Goal: Task Accomplishment & Management: Complete application form

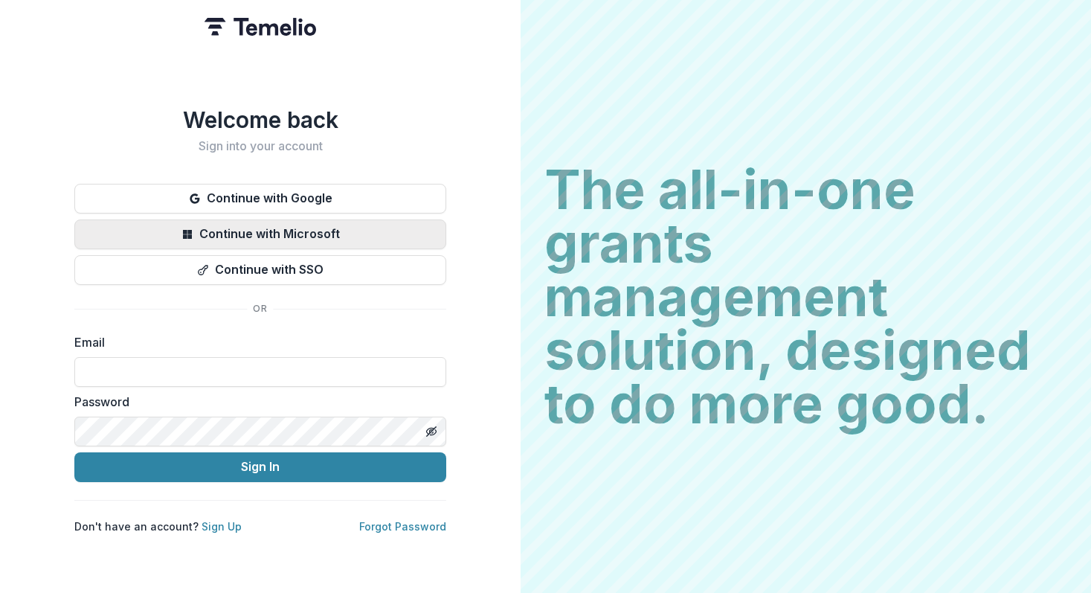
click at [298, 233] on button "Continue with Microsoft" at bounding box center [260, 234] width 372 height 30
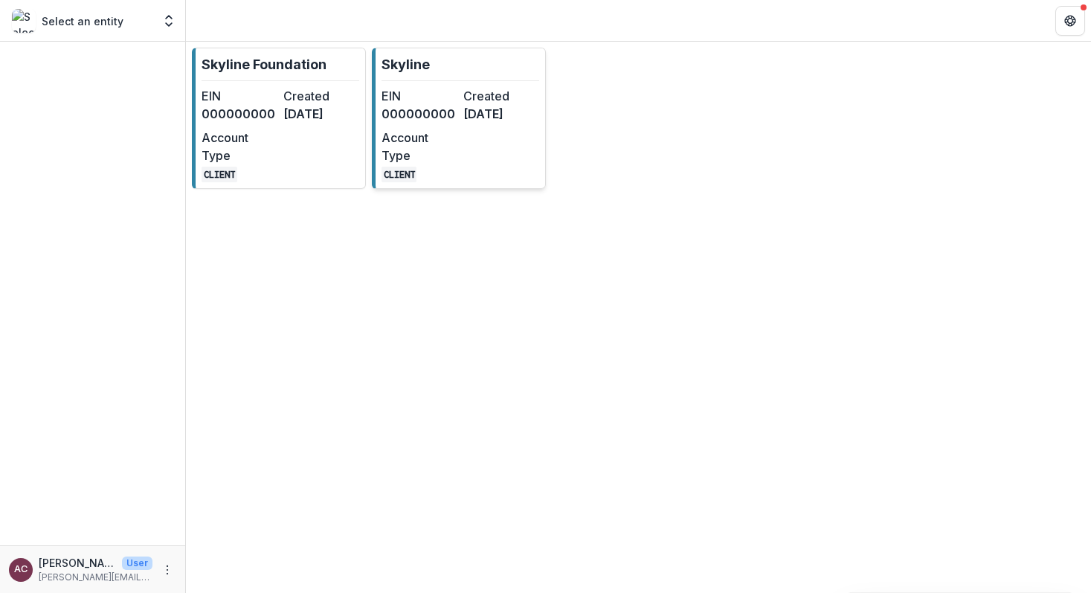
click at [451, 100] on dt "EIN" at bounding box center [420, 96] width 76 height 18
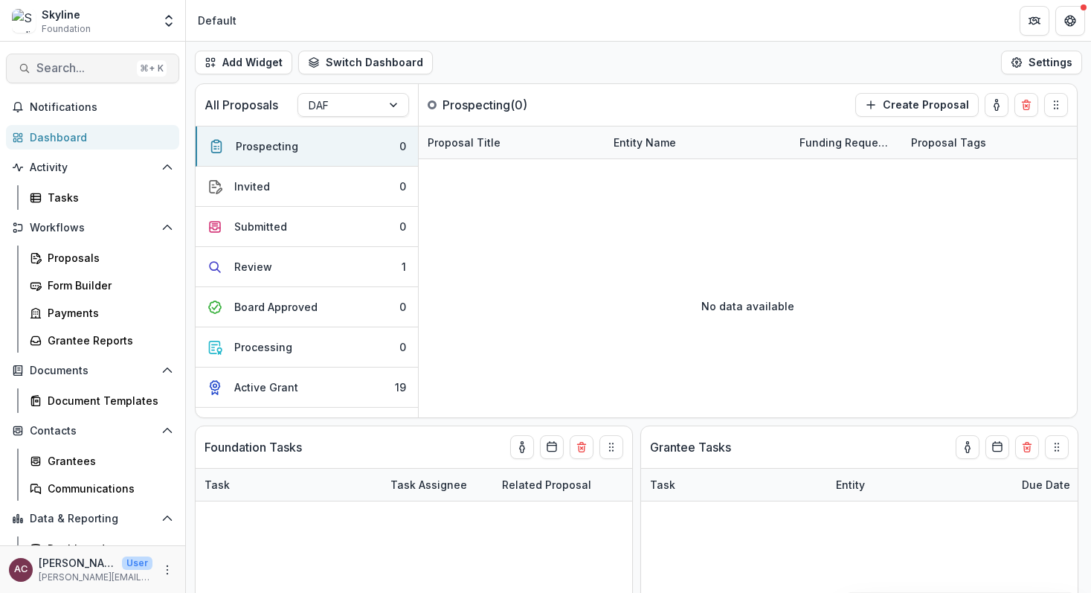
click at [88, 65] on span "Search..." at bounding box center [83, 68] width 94 height 14
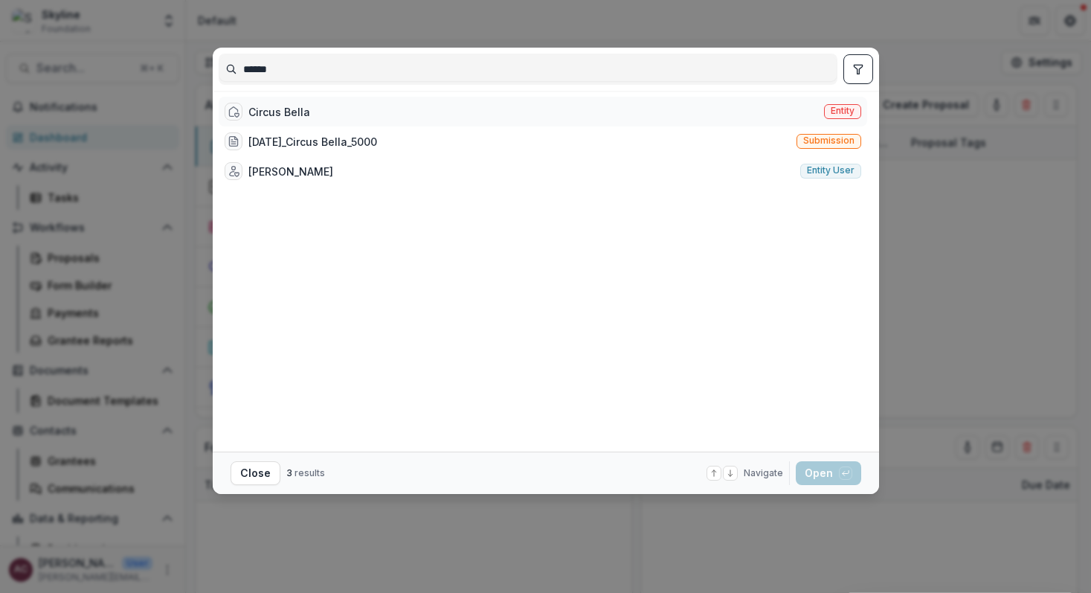
type input "******"
click at [299, 106] on div "Circus Bella" at bounding box center [279, 112] width 62 height 16
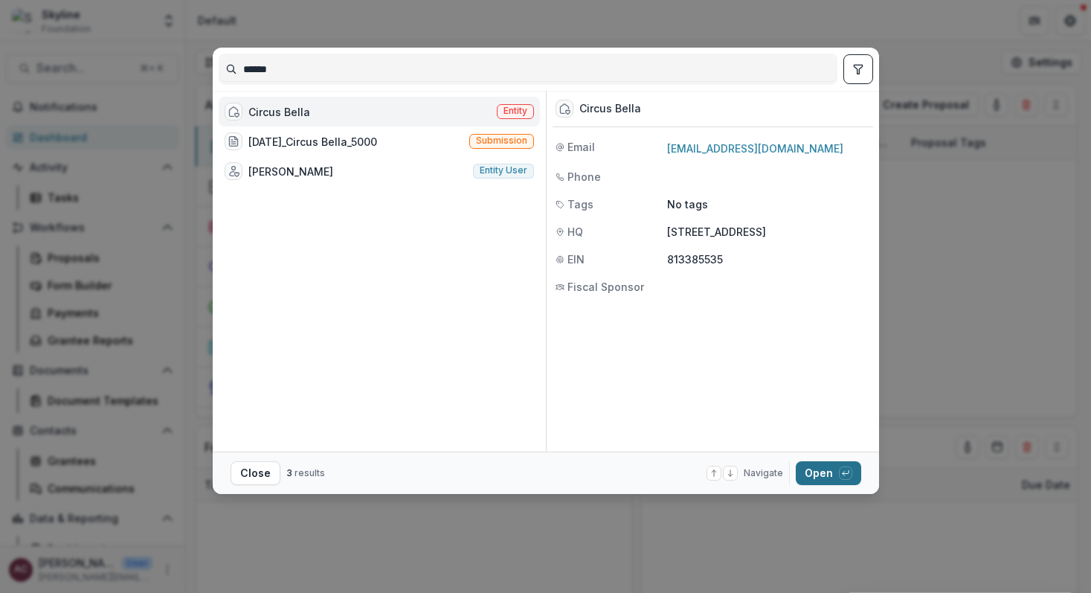
click at [826, 479] on button "Open with enter key" at bounding box center [828, 473] width 65 height 24
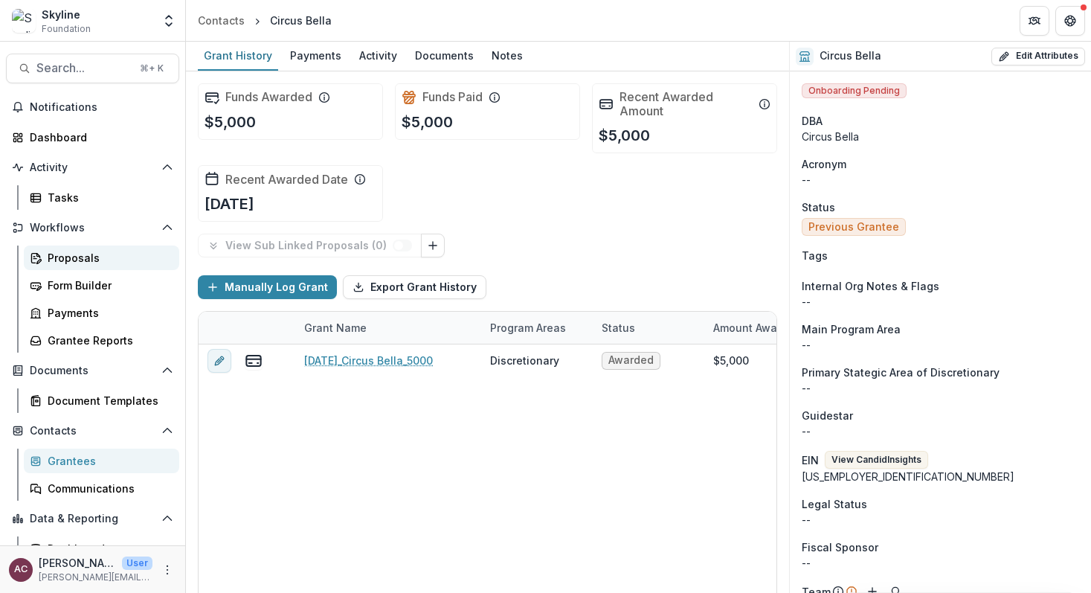
click at [83, 262] on div "Proposals" at bounding box center [108, 258] width 120 height 16
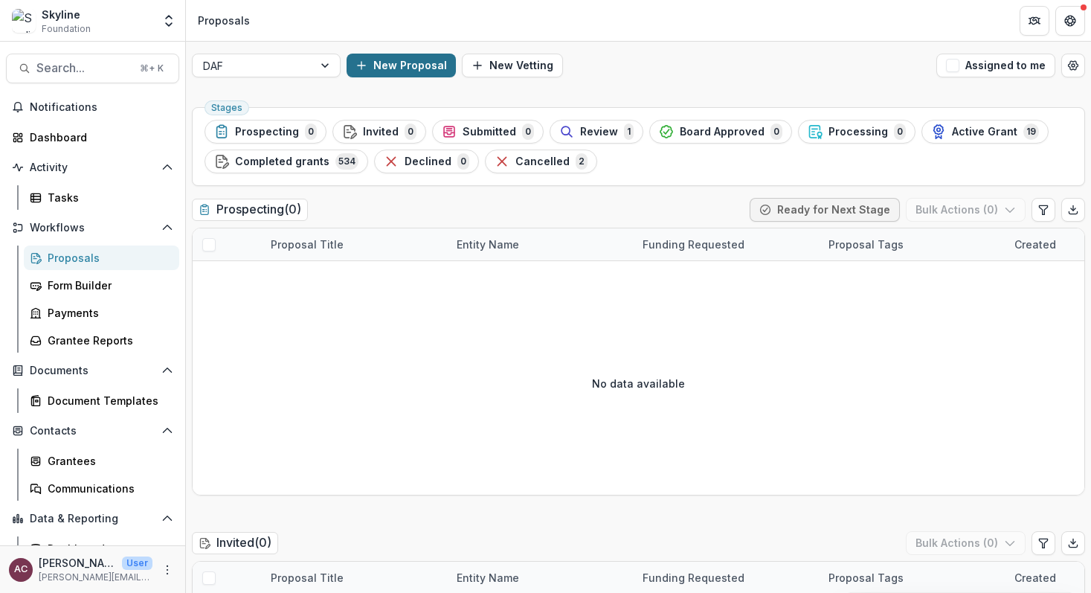
click at [408, 70] on button "New Proposal" at bounding box center [401, 66] width 109 height 24
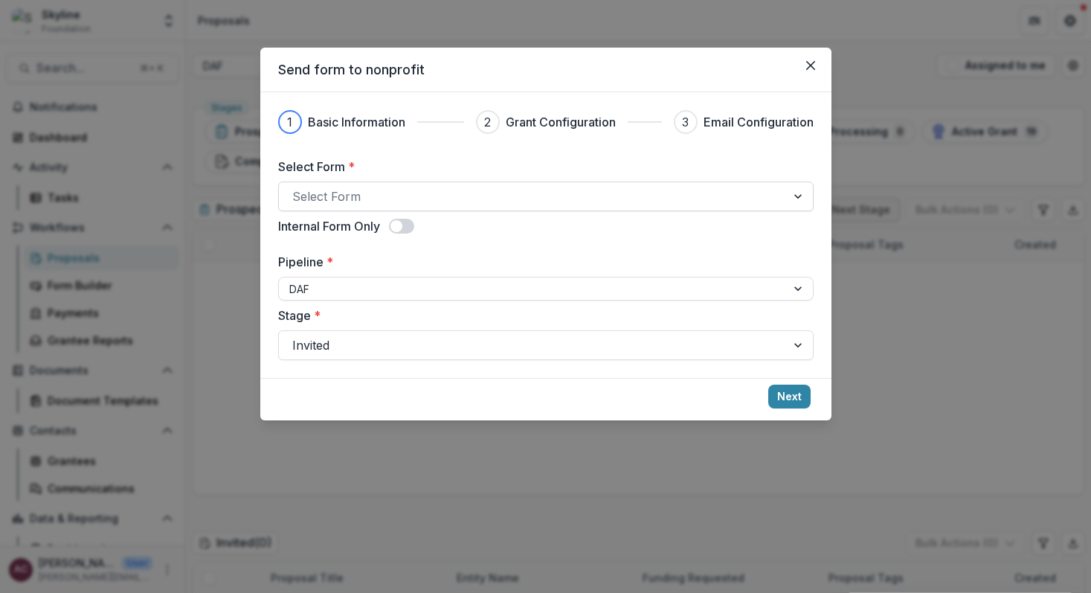
click at [486, 195] on div at bounding box center [532, 196] width 480 height 21
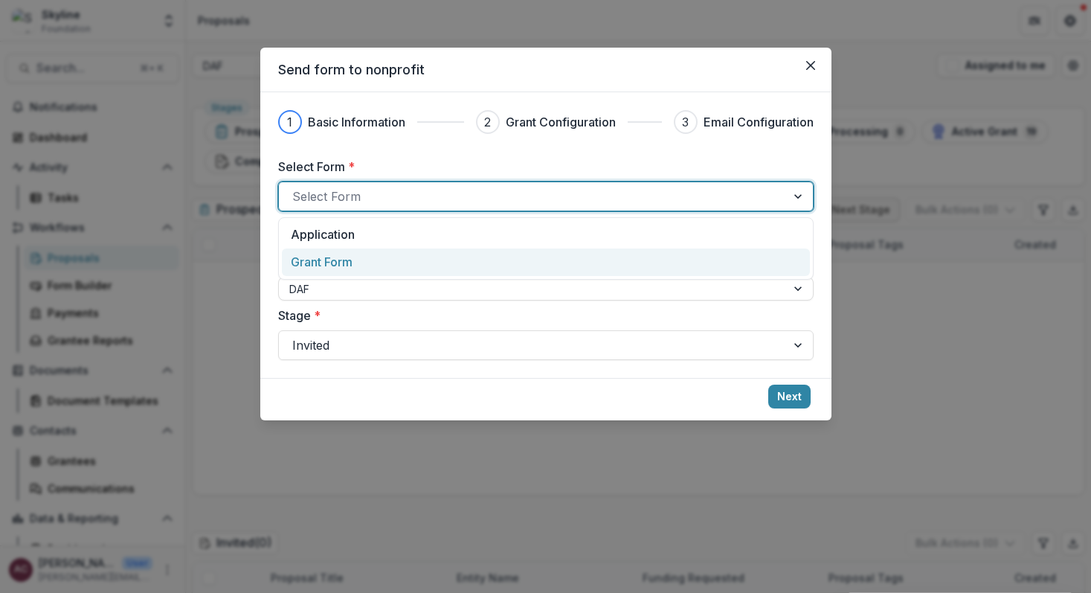
click at [399, 266] on div "Grant Form" at bounding box center [545, 262] width 509 height 18
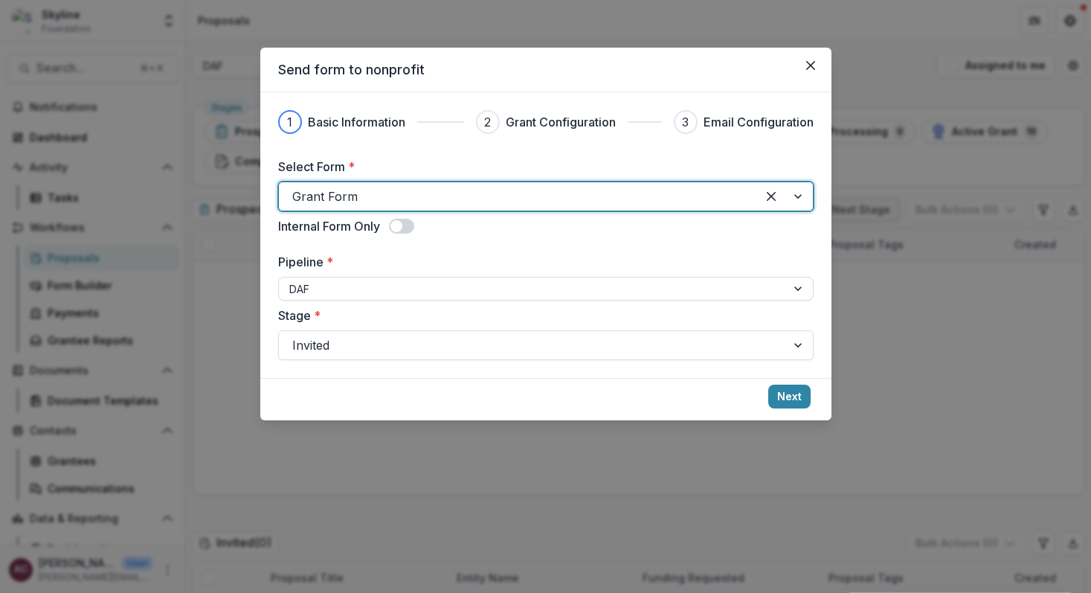
click at [396, 225] on span at bounding box center [396, 226] width 12 height 12
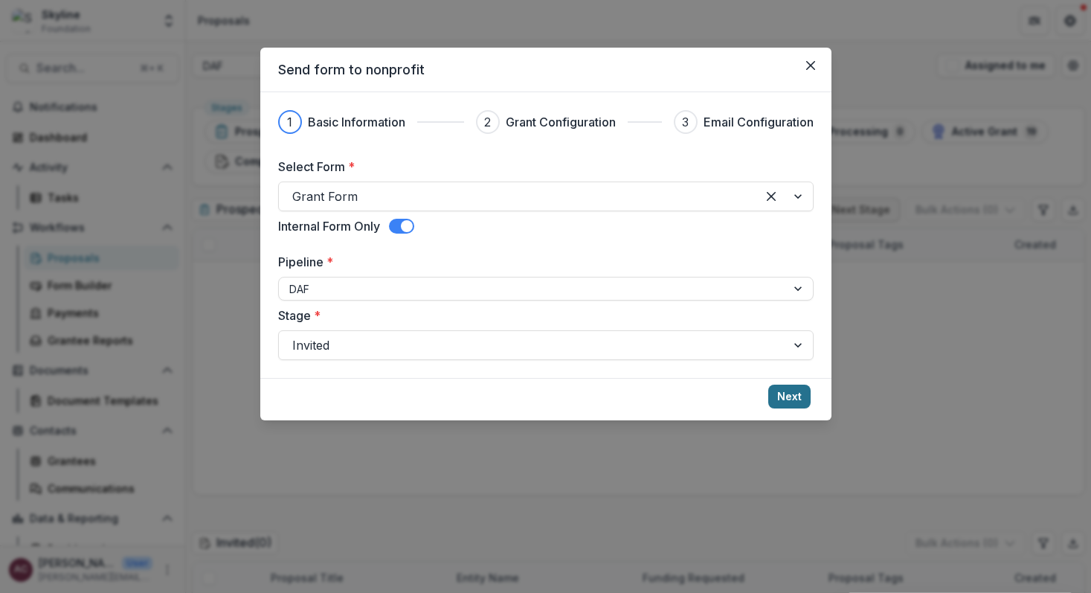
click at [792, 399] on button "Next" at bounding box center [789, 397] width 42 height 24
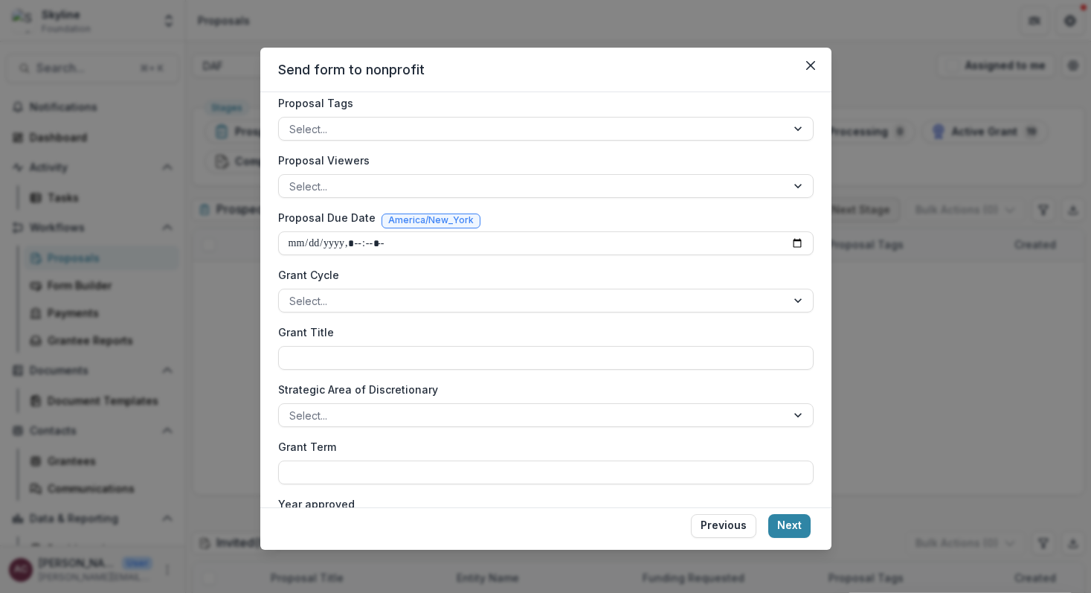
scroll to position [385, 0]
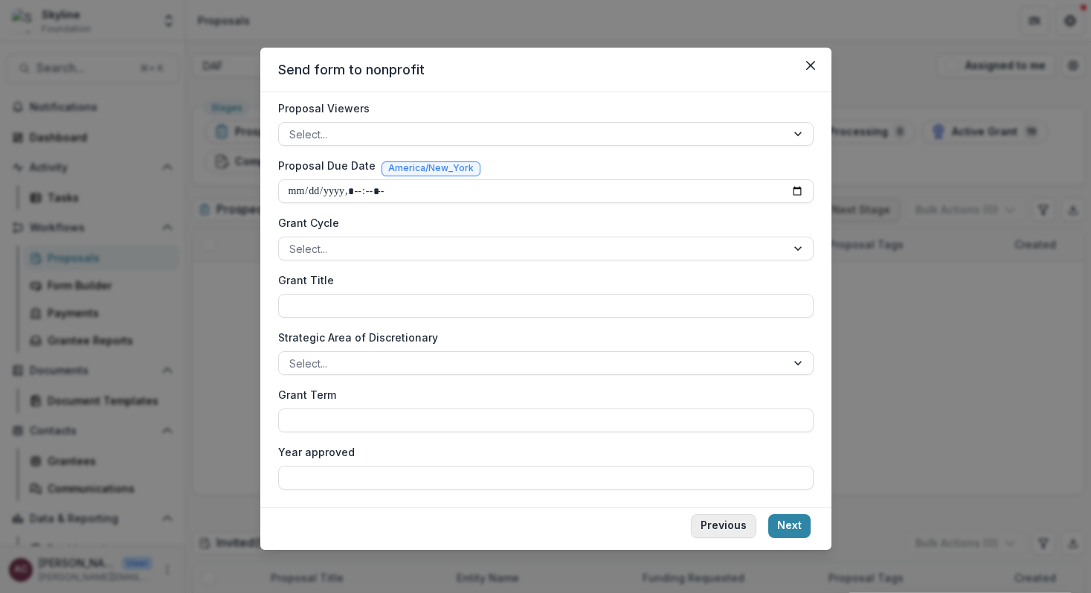
click at [731, 521] on button "Previous" at bounding box center [723, 526] width 65 height 24
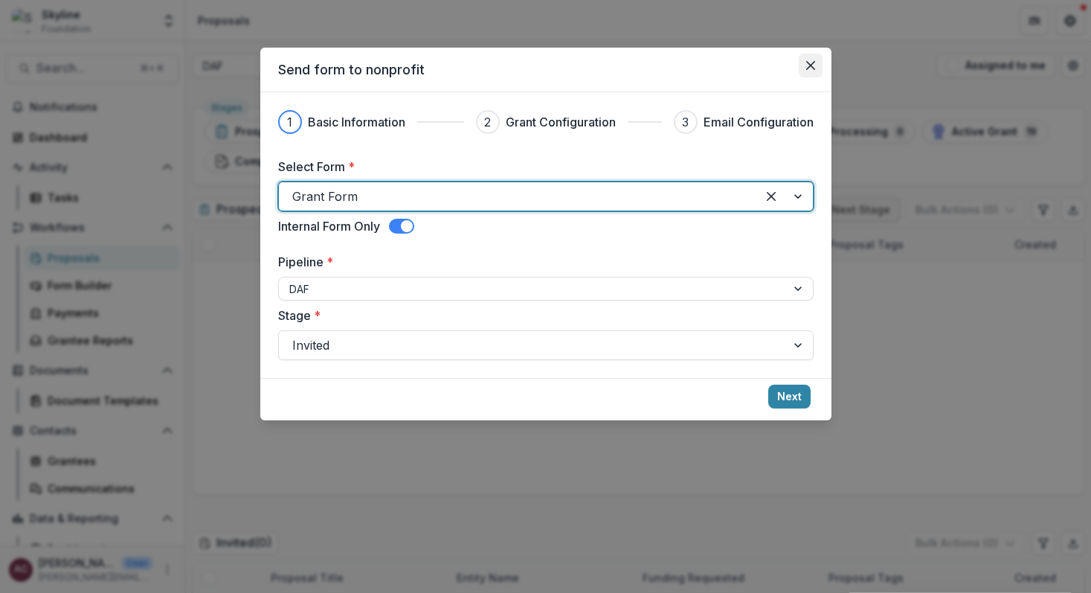
click at [812, 71] on button "Close" at bounding box center [811, 66] width 24 height 24
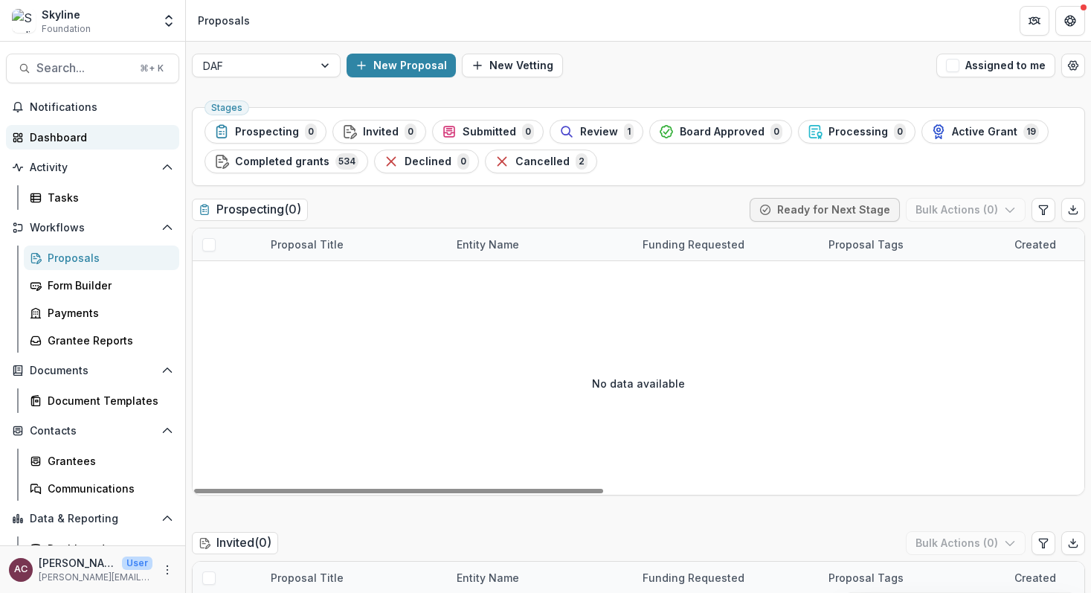
click at [97, 138] on div "Dashboard" at bounding box center [99, 137] width 138 height 16
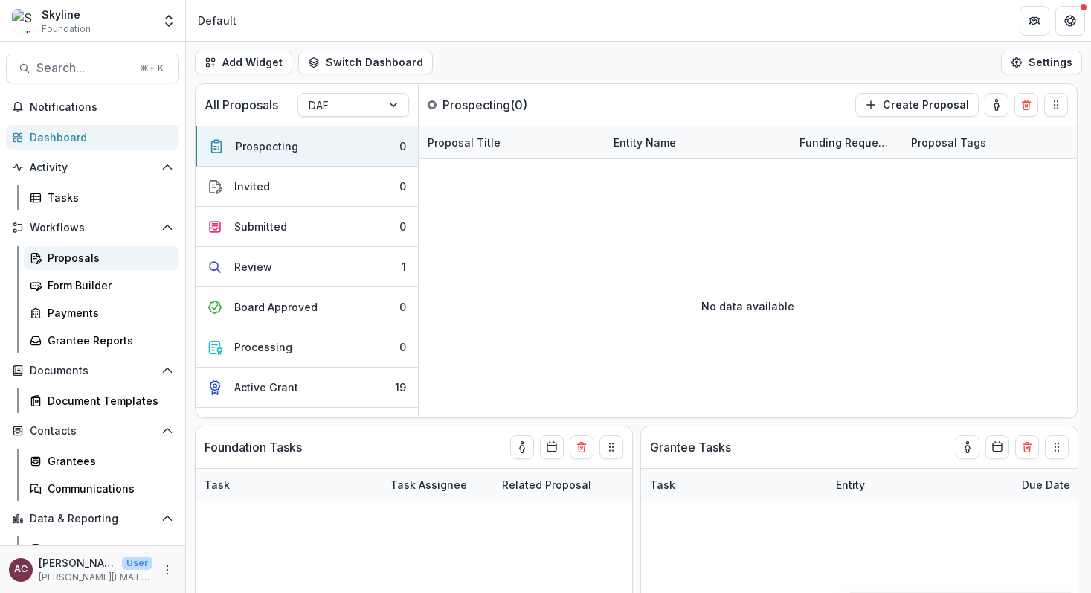
click at [93, 257] on div "Proposals" at bounding box center [108, 258] width 120 height 16
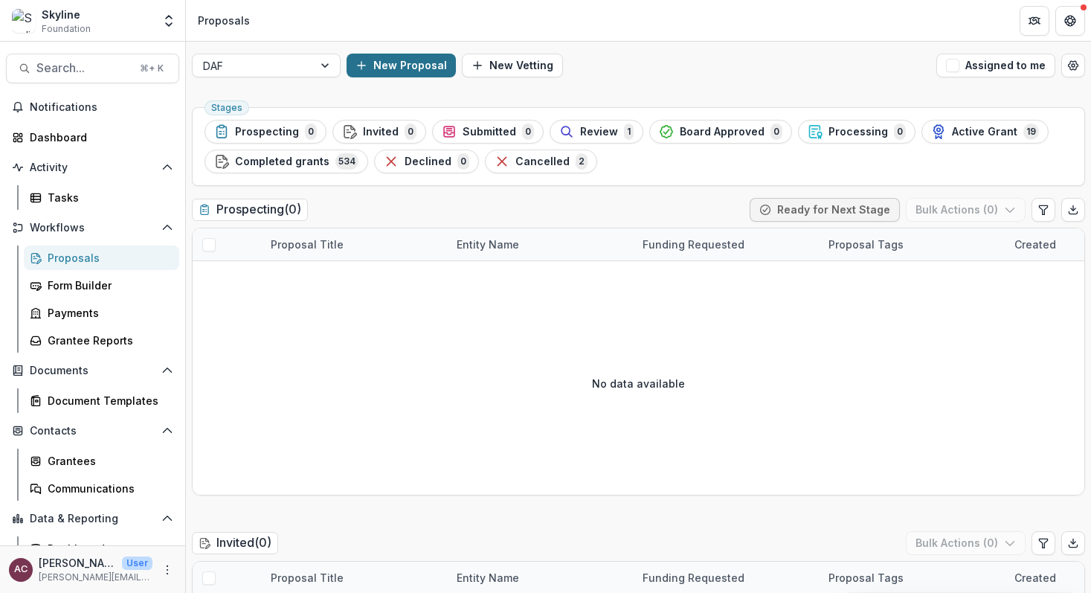
click at [417, 63] on button "New Proposal" at bounding box center [401, 66] width 109 height 24
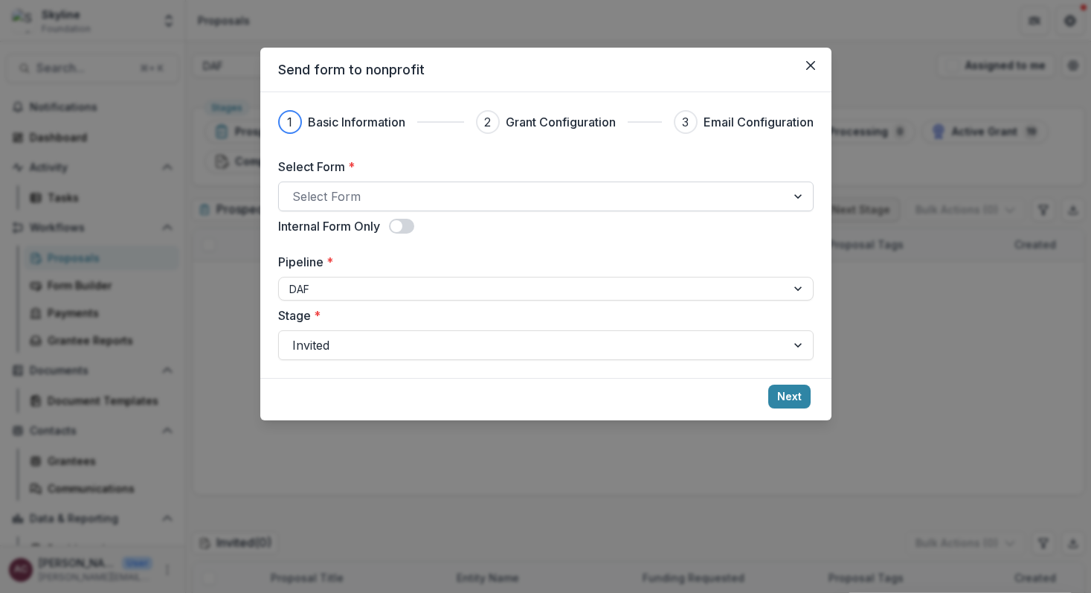
click at [432, 199] on div at bounding box center [532, 196] width 480 height 21
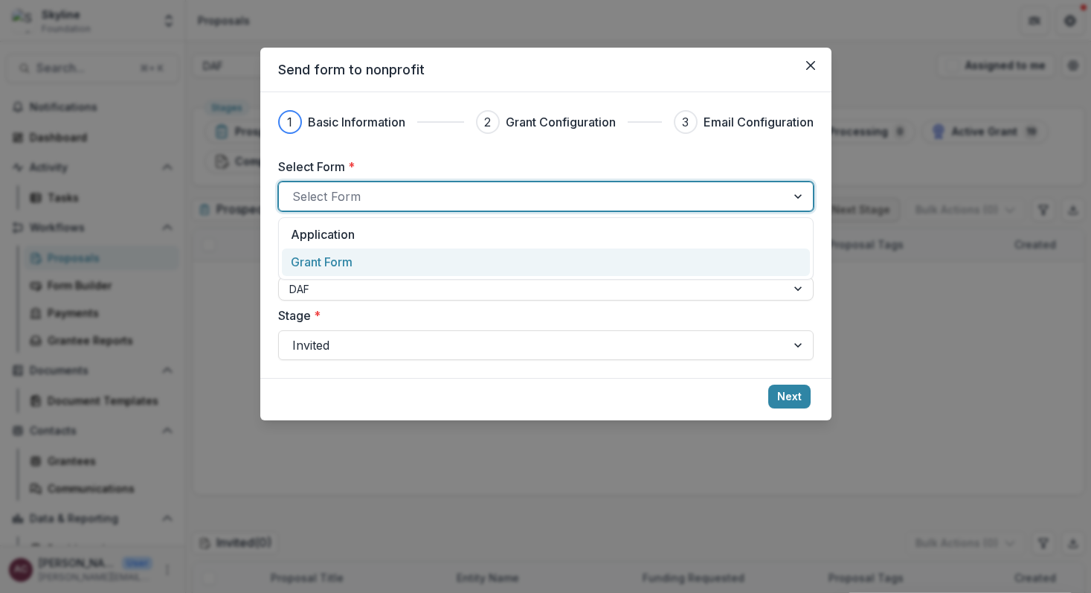
click at [413, 266] on div "Grant Form" at bounding box center [545, 262] width 509 height 18
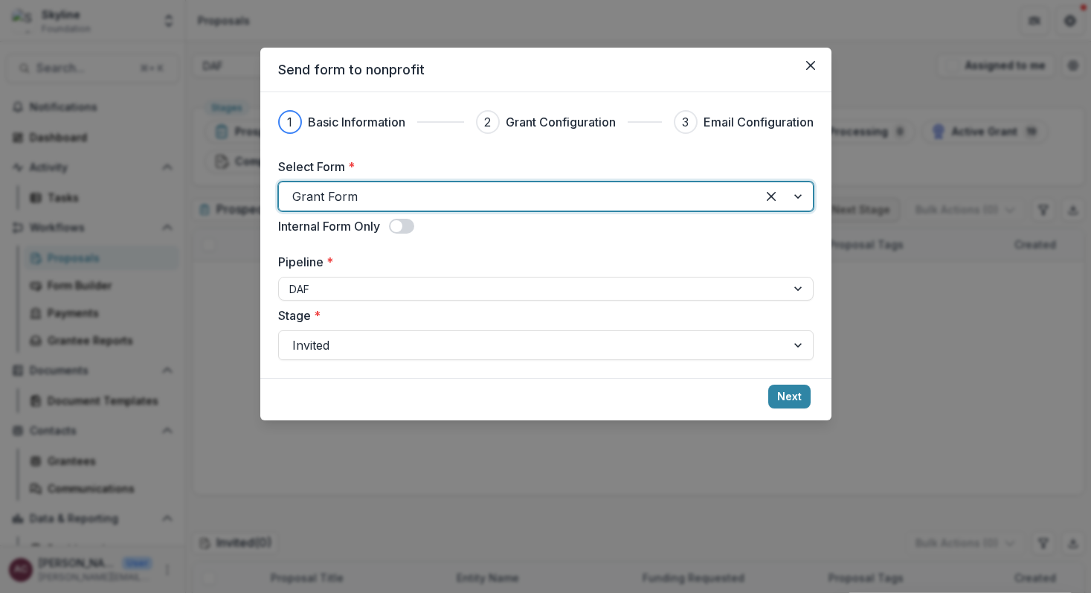
click at [401, 227] on span at bounding box center [396, 226] width 12 height 12
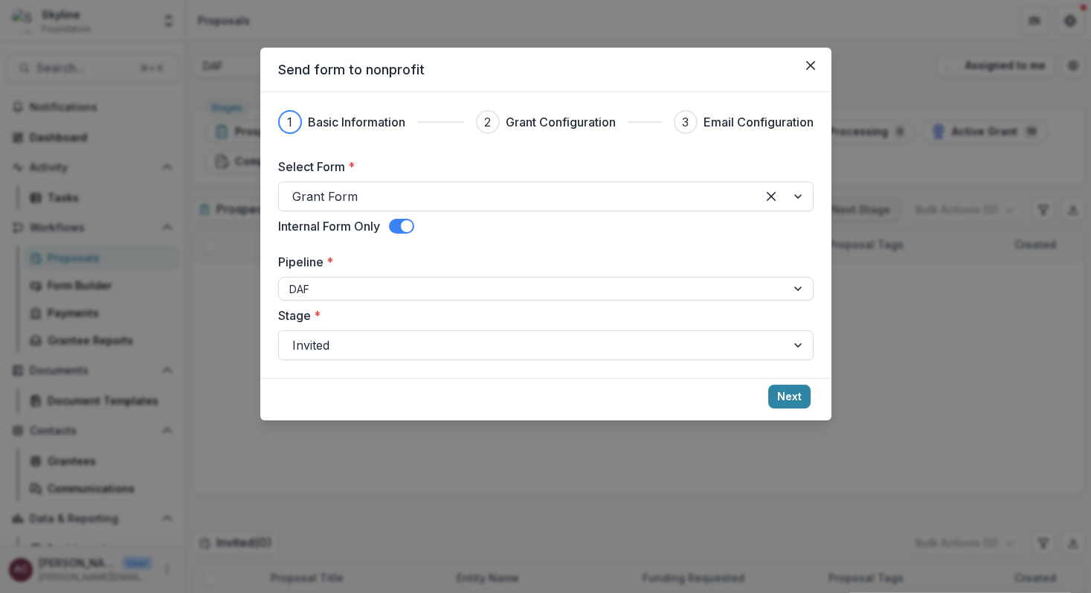
click at [385, 304] on div "Select Form * Grant Form Internal Form Only Pipeline * DAF Stage * Invited" at bounding box center [546, 259] width 536 height 202
click at [387, 292] on div at bounding box center [532, 289] width 486 height 19
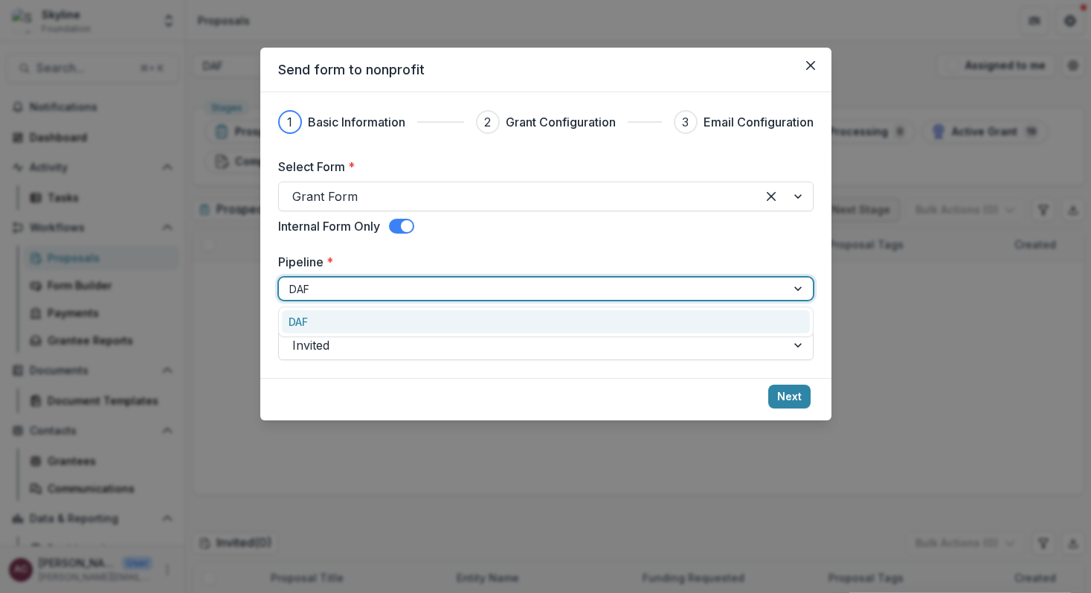
click at [387, 292] on div at bounding box center [532, 289] width 486 height 19
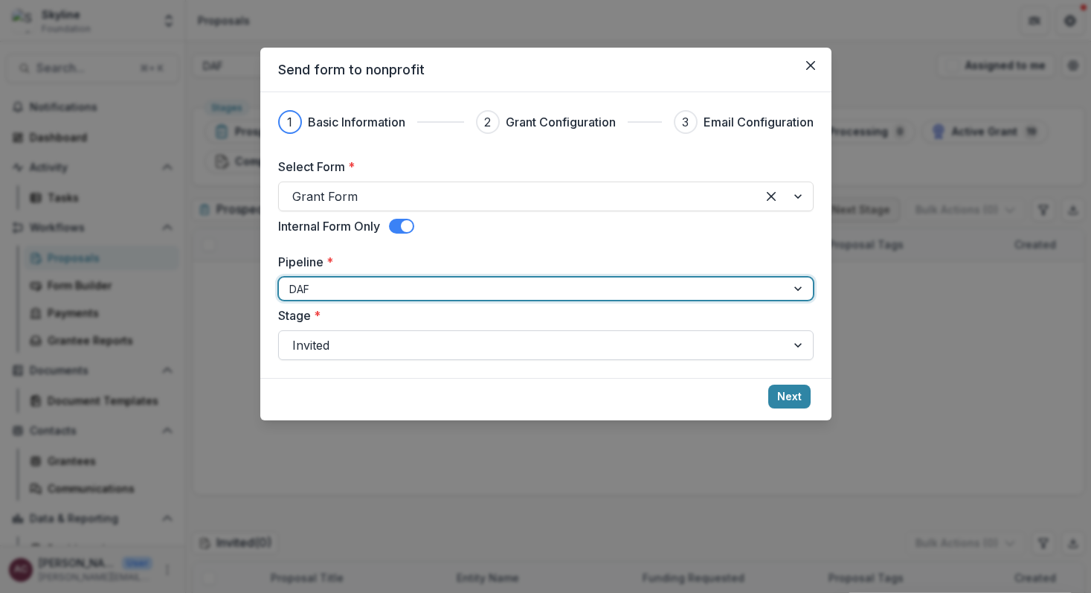
click at [370, 344] on div at bounding box center [532, 345] width 480 height 21
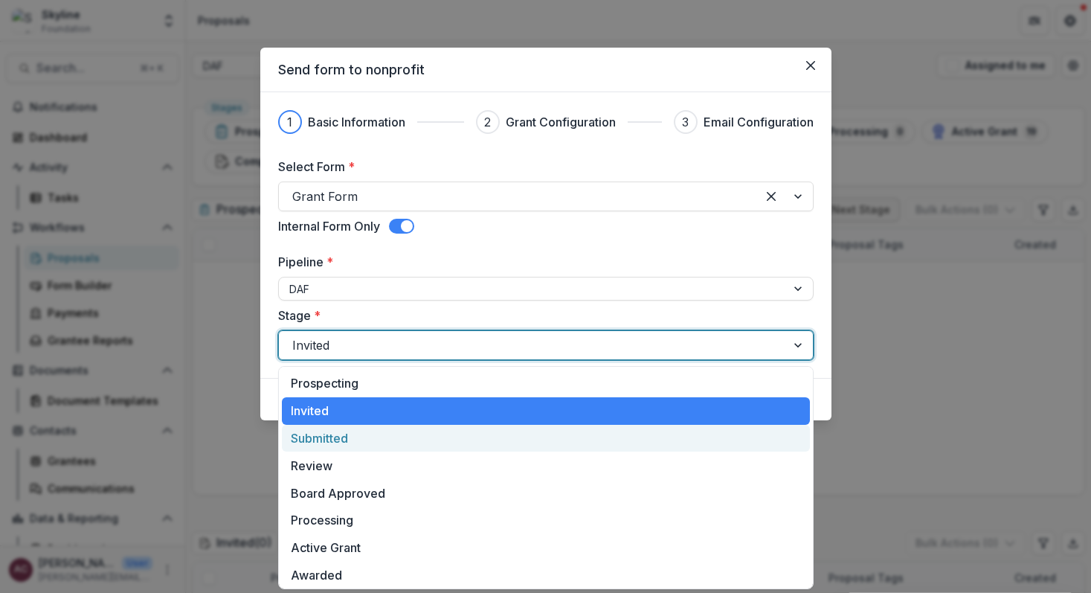
scroll to position [58, 0]
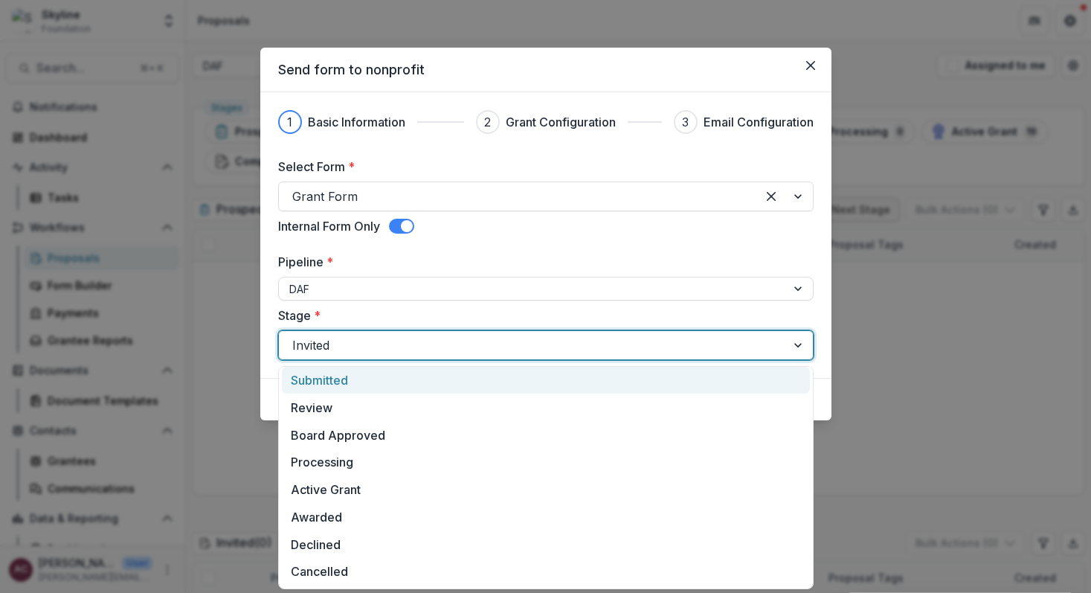
click at [498, 225] on div "Internal Form Only" at bounding box center [546, 226] width 536 height 18
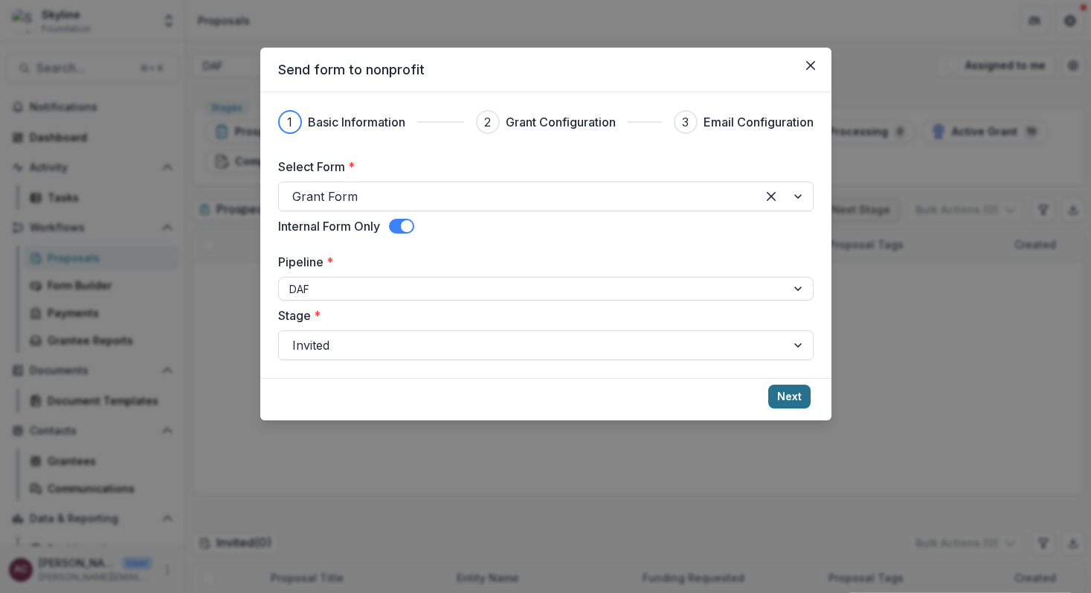
click at [780, 396] on button "Next" at bounding box center [789, 397] width 42 height 24
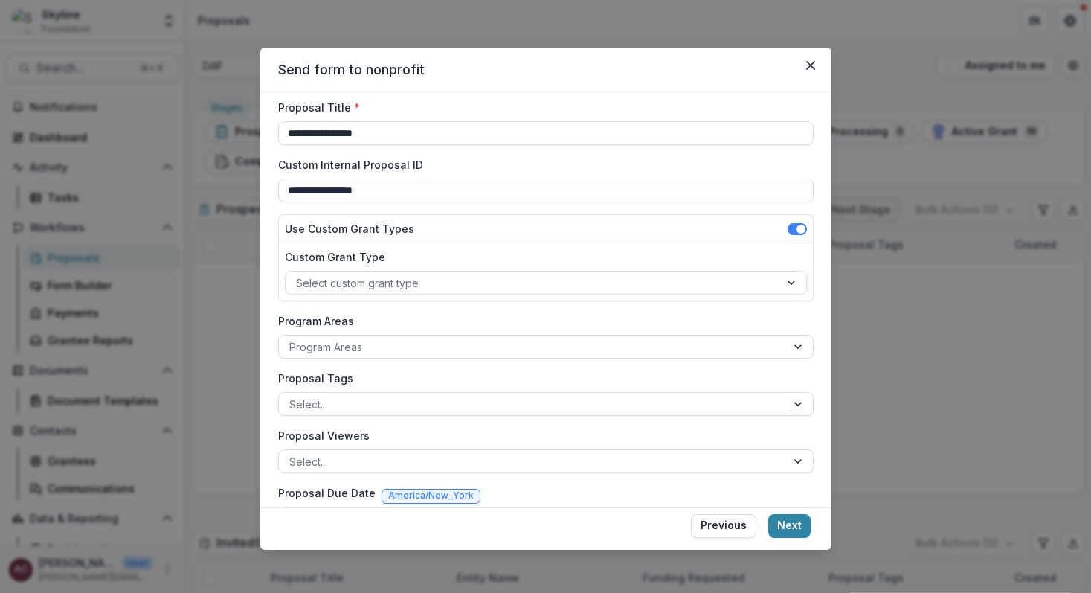
scroll to position [0, 0]
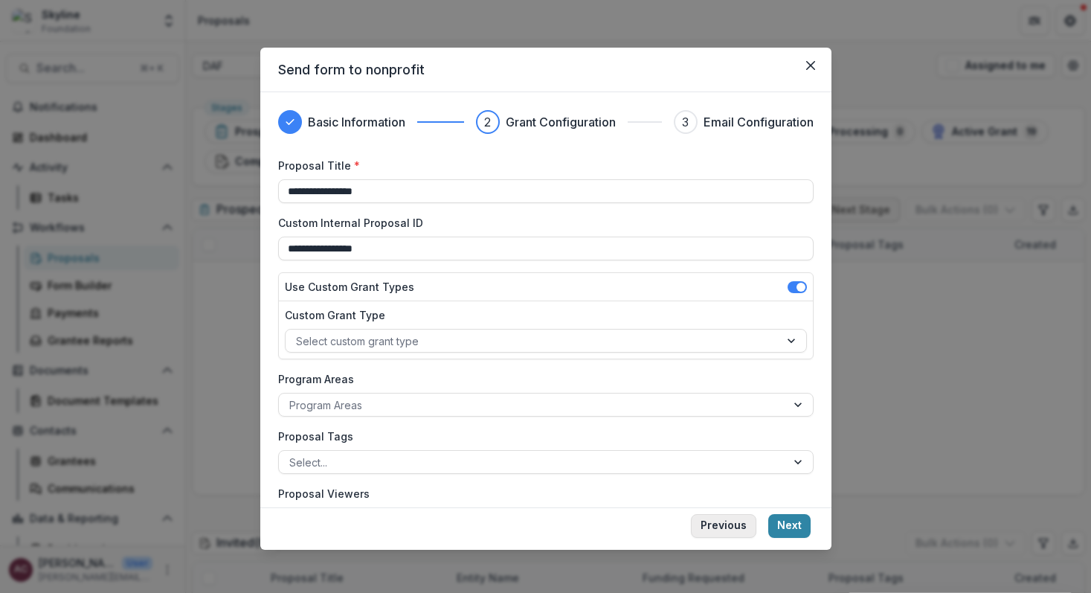
click at [711, 527] on button "Previous" at bounding box center [723, 526] width 65 height 24
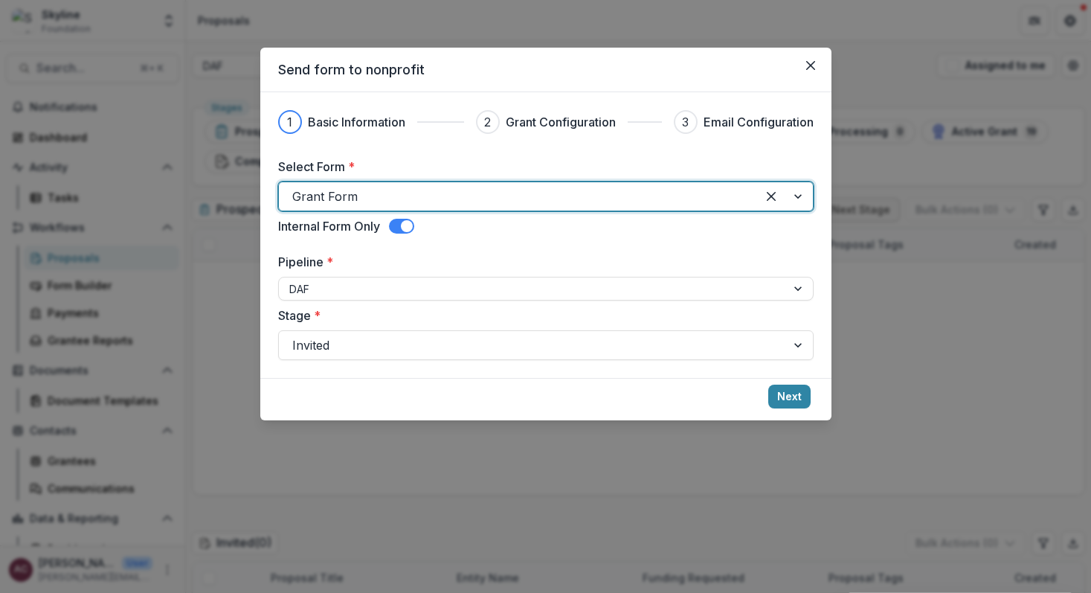
click at [793, 197] on div at bounding box center [784, 196] width 57 height 28
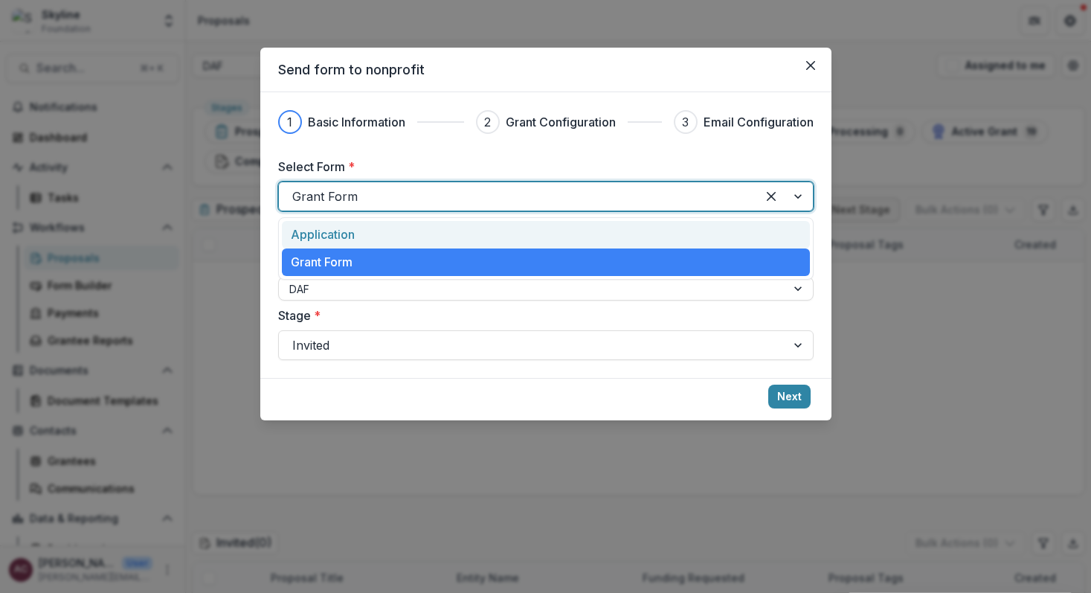
click at [800, 198] on div at bounding box center [784, 196] width 57 height 28
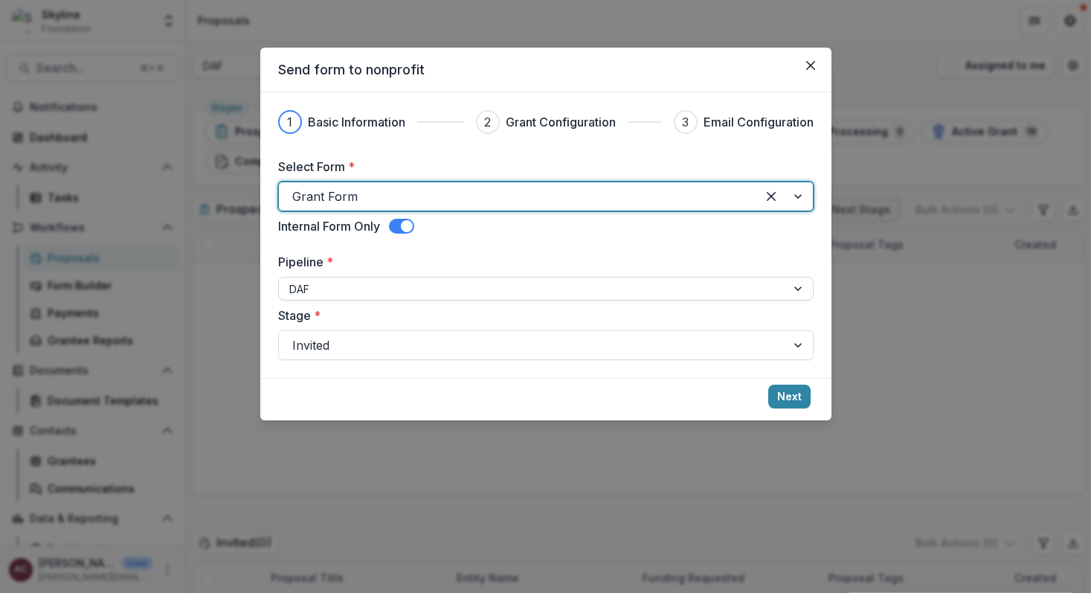
click at [798, 300] on div "DAF" at bounding box center [546, 289] width 536 height 24
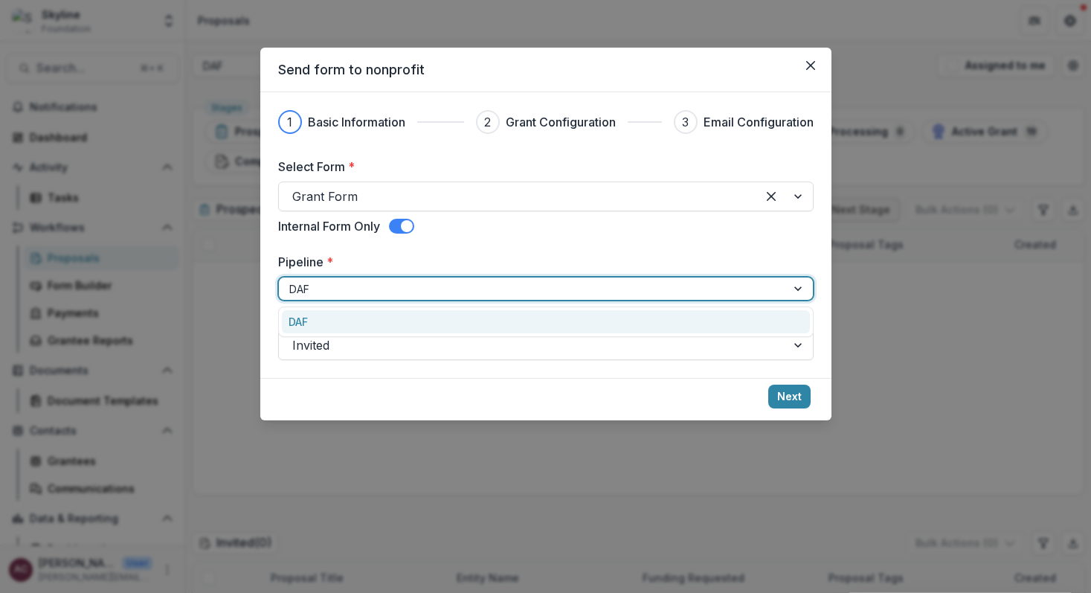
click at [799, 281] on div at bounding box center [799, 288] width 27 height 22
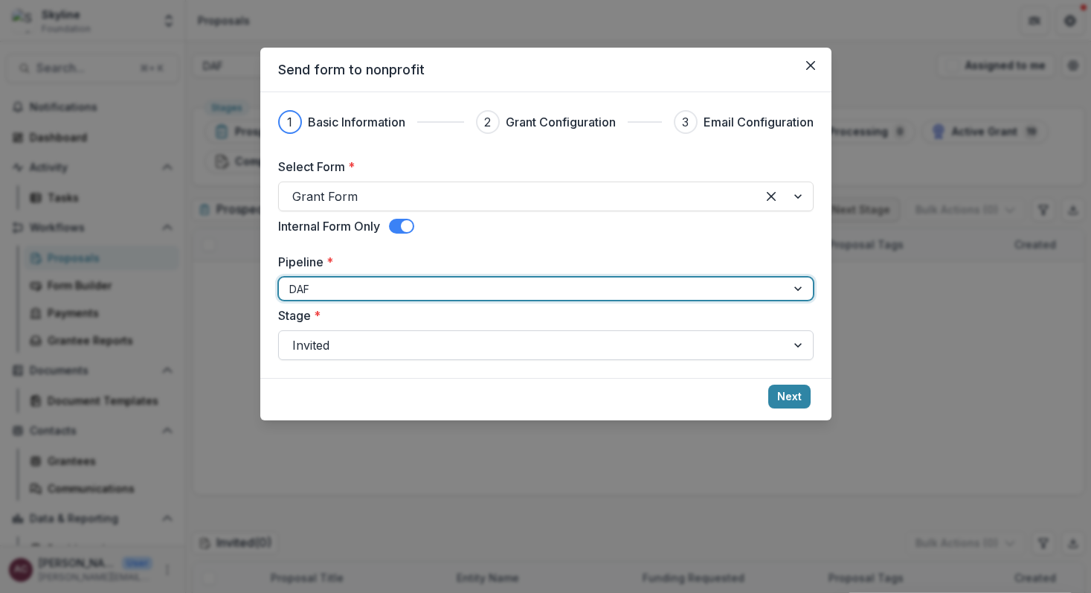
click at [782, 347] on div "Invited" at bounding box center [532, 345] width 507 height 24
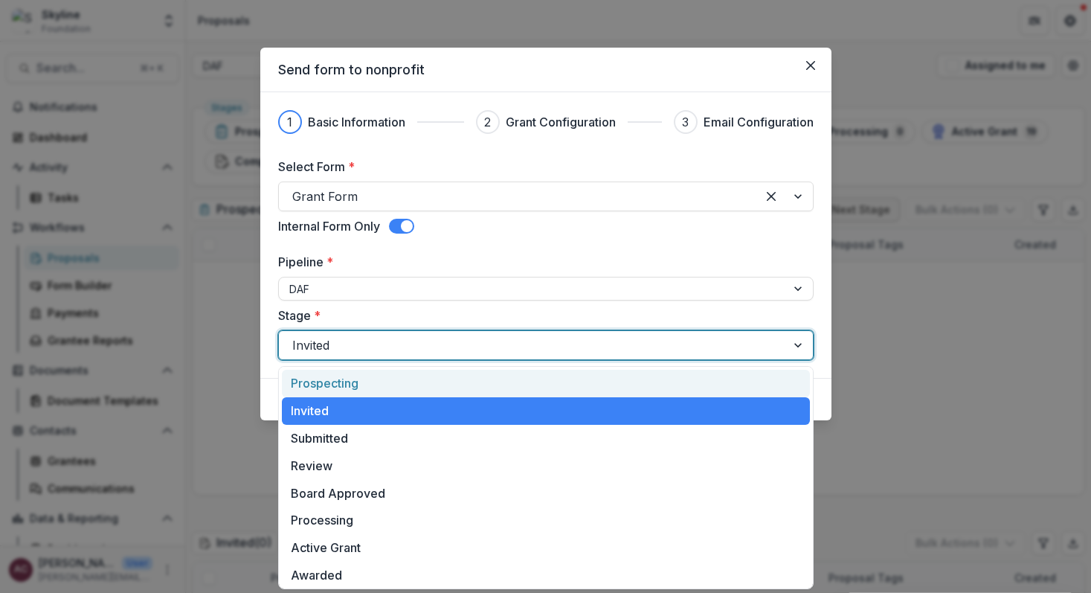
click at [785, 304] on div "Select Form * Grant Form Internal Form Only Pipeline * DAF Stage * Prospecting,…" at bounding box center [546, 259] width 536 height 202
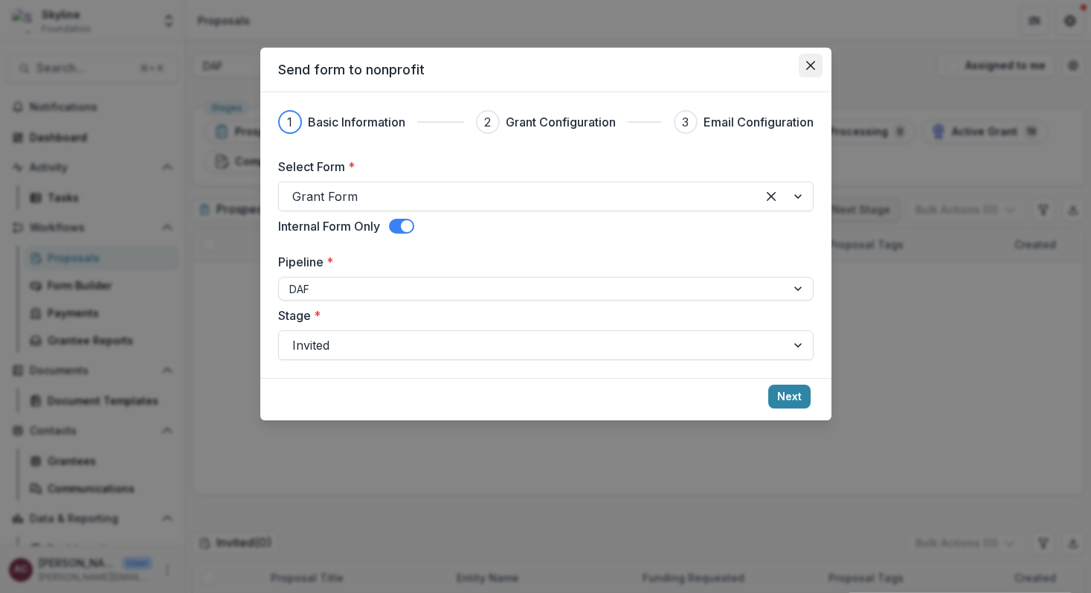
click at [808, 66] on icon "Close" at bounding box center [809, 65] width 9 height 9
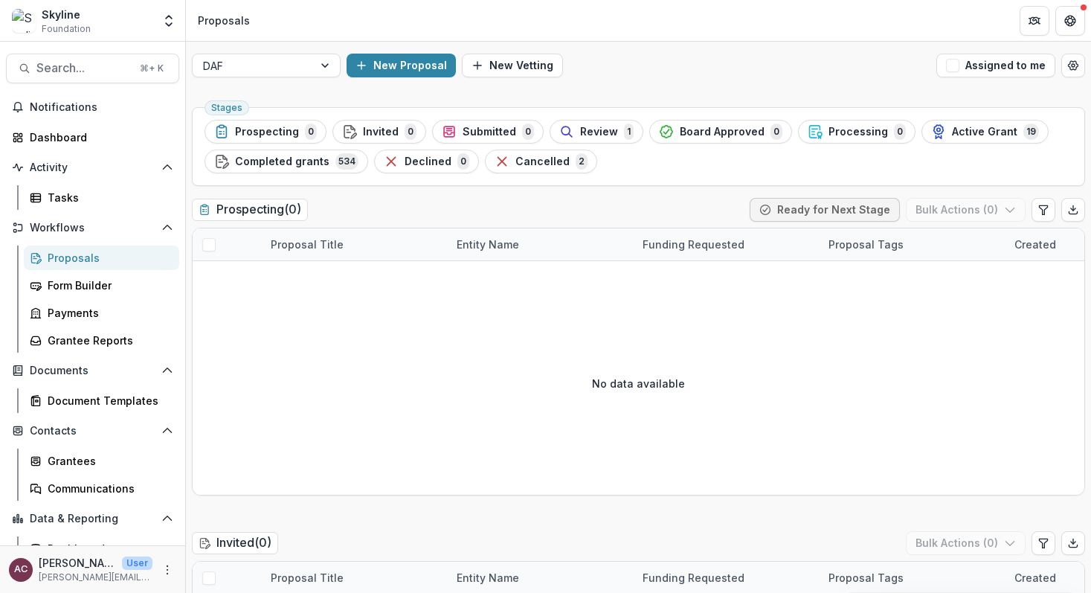
click at [87, 266] on link "Proposals" at bounding box center [101, 257] width 155 height 25
click at [364, 68] on icon "button" at bounding box center [362, 66] width 12 height 12
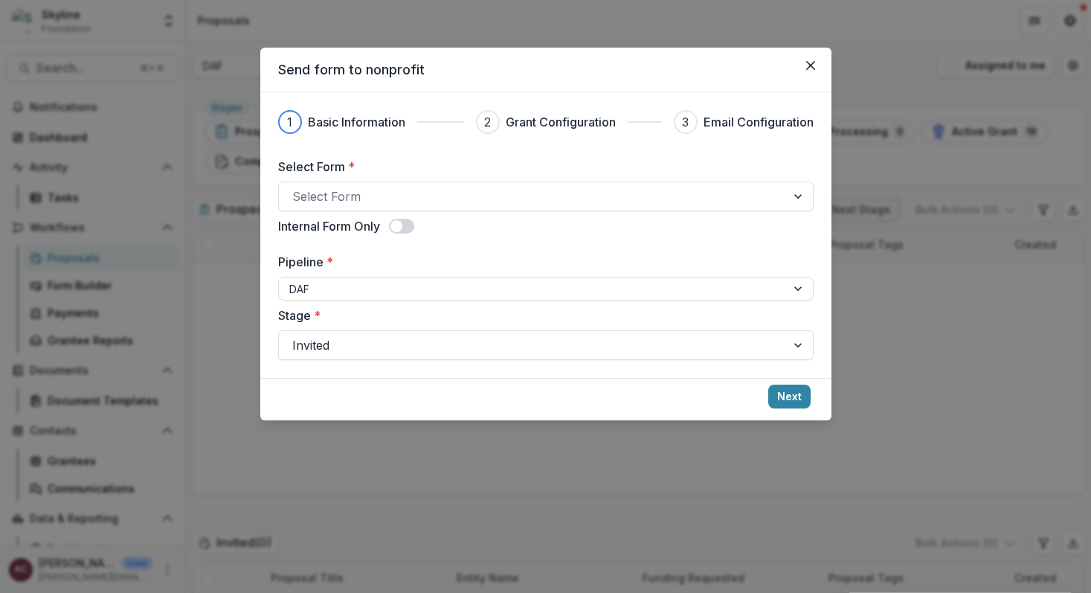
click at [402, 223] on span at bounding box center [396, 226] width 12 height 12
click at [403, 225] on span at bounding box center [407, 226] width 12 height 12
click at [401, 227] on span at bounding box center [396, 226] width 12 height 12
click at [817, 61] on button "Close" at bounding box center [811, 66] width 24 height 24
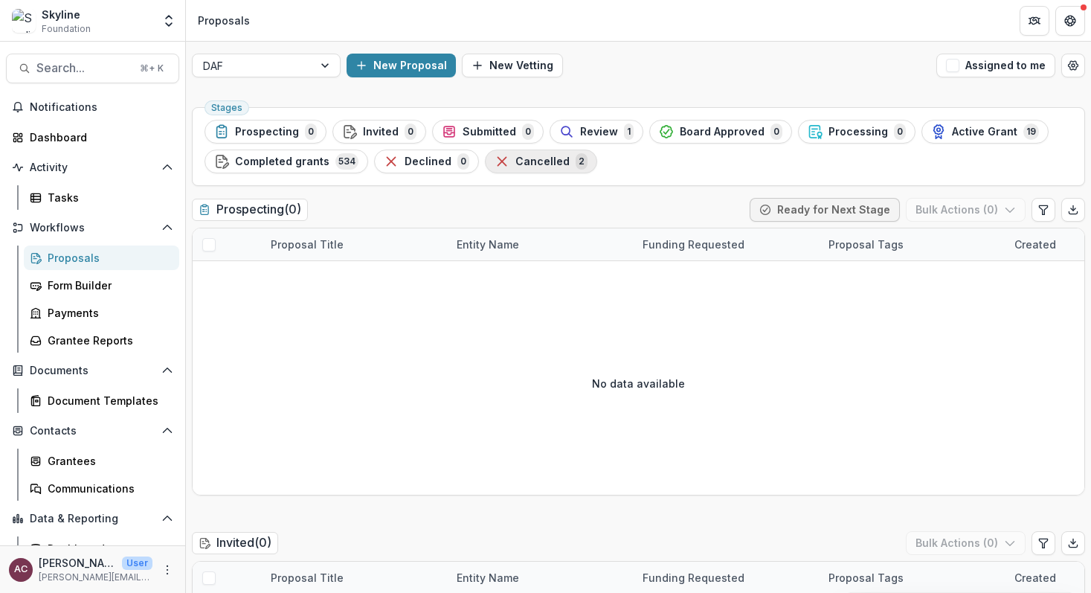
click at [519, 165] on span "Cancelled" at bounding box center [542, 161] width 54 height 13
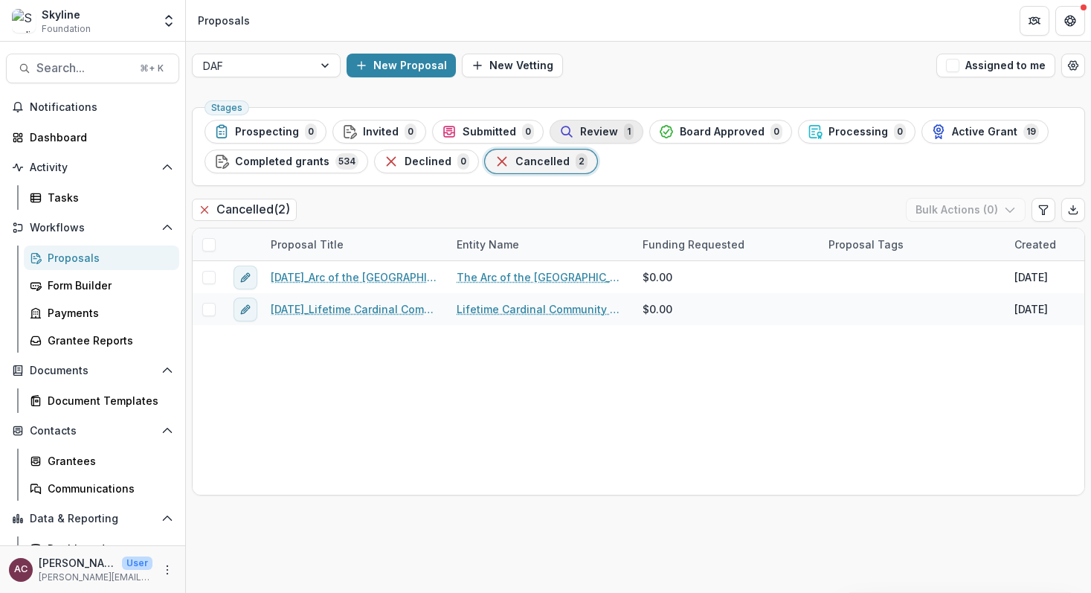
click at [601, 124] on div "Review 1" at bounding box center [596, 131] width 74 height 16
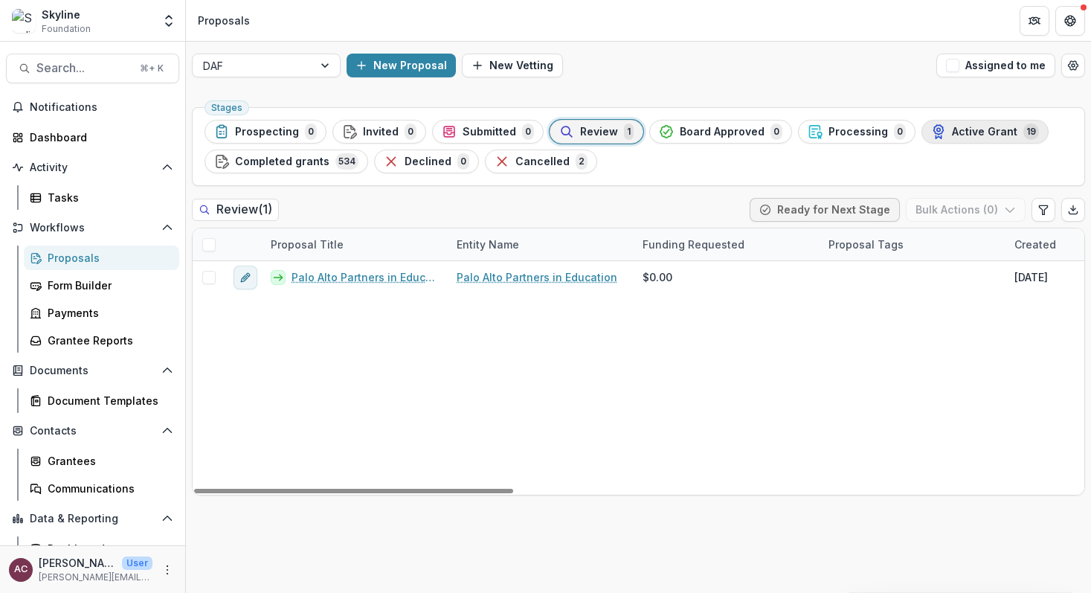
click at [963, 135] on span "Active Grant" at bounding box center [984, 132] width 65 height 13
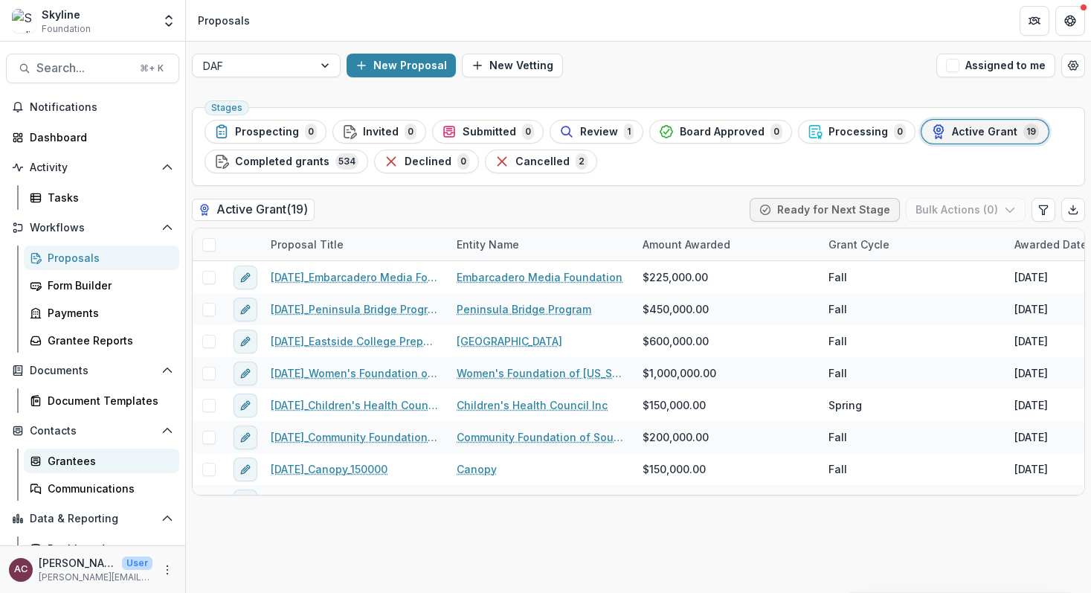
click at [77, 461] on div "Grantees" at bounding box center [108, 461] width 120 height 16
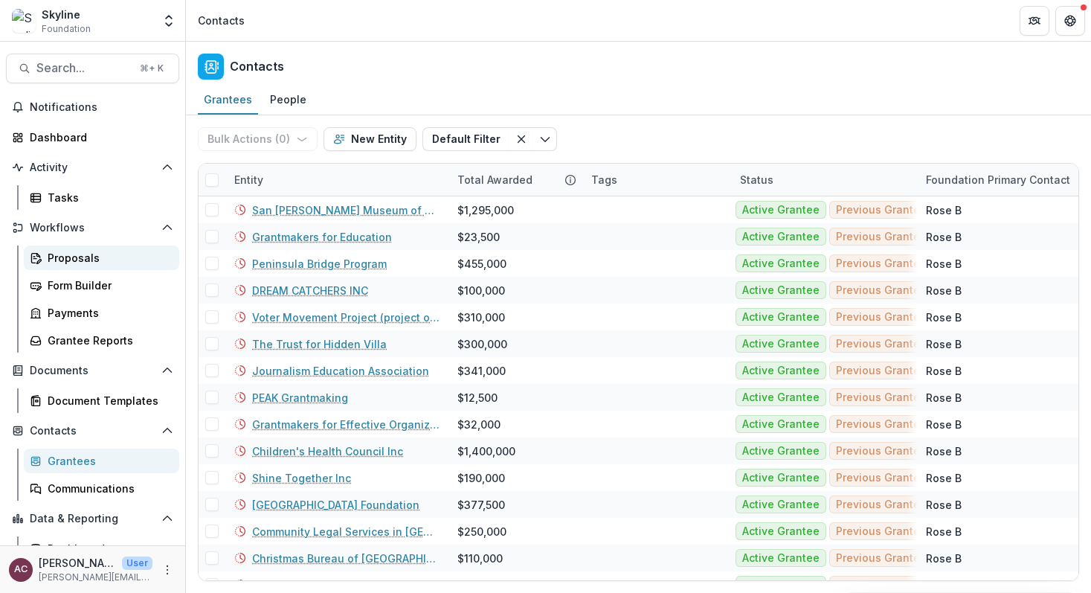
click at [69, 266] on link "Proposals" at bounding box center [101, 257] width 155 height 25
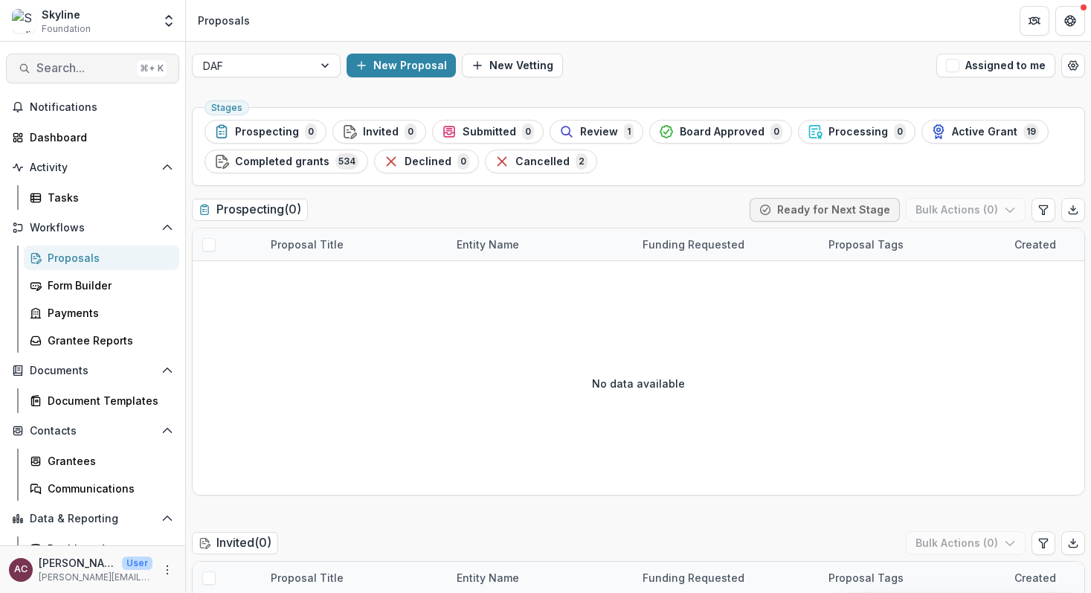
click at [105, 75] on button "Search... ⌘ + K" at bounding box center [92, 69] width 173 height 30
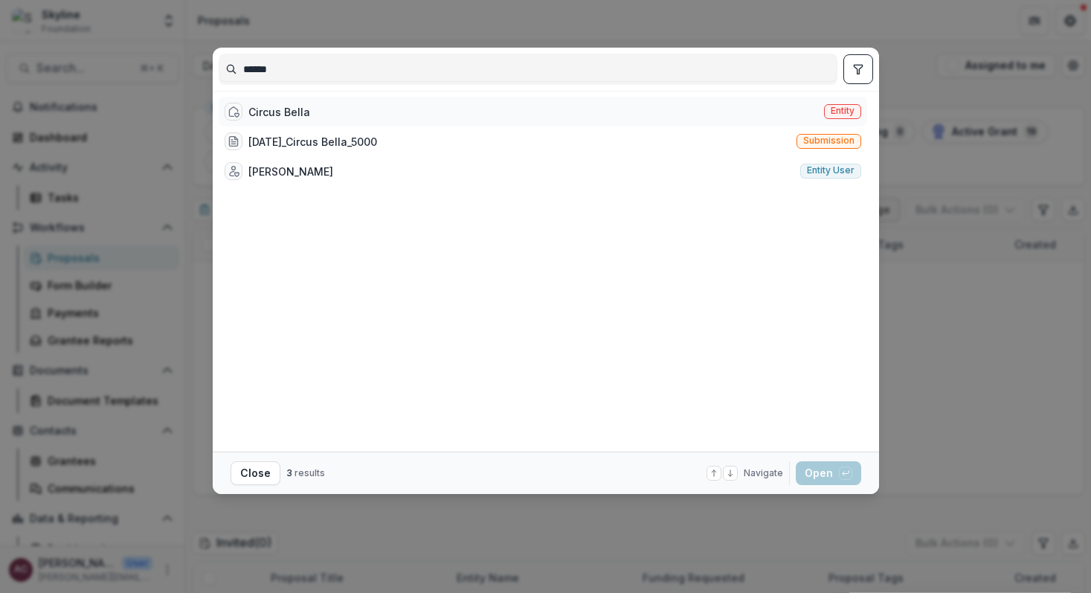
type input "******"
click at [392, 106] on div "Circus Bella Entity" at bounding box center [543, 112] width 649 height 30
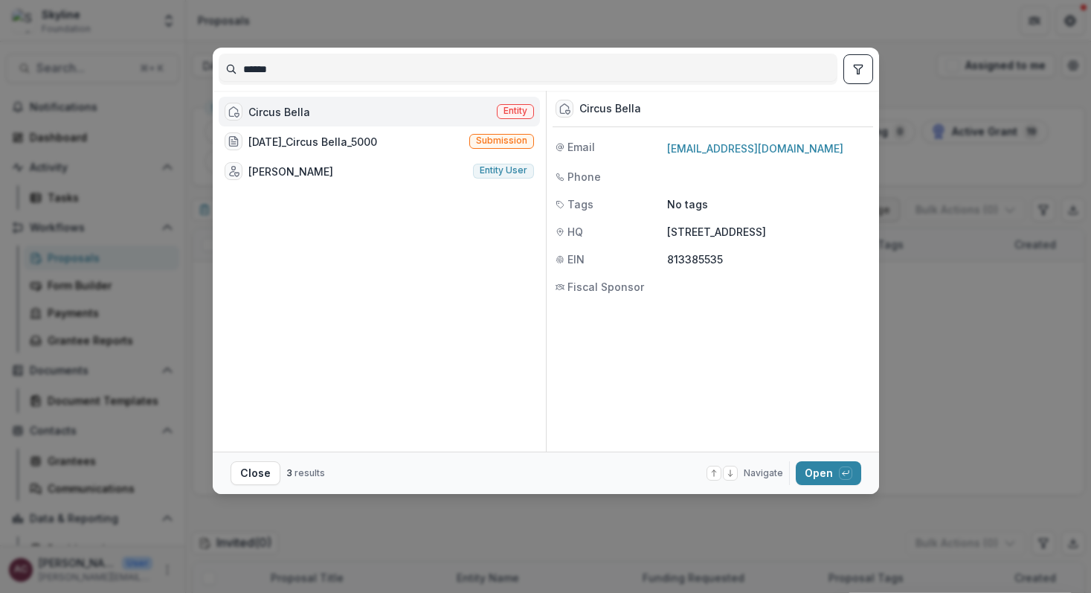
click at [392, 106] on div "Circus Bella Entity" at bounding box center [379, 112] width 321 height 30
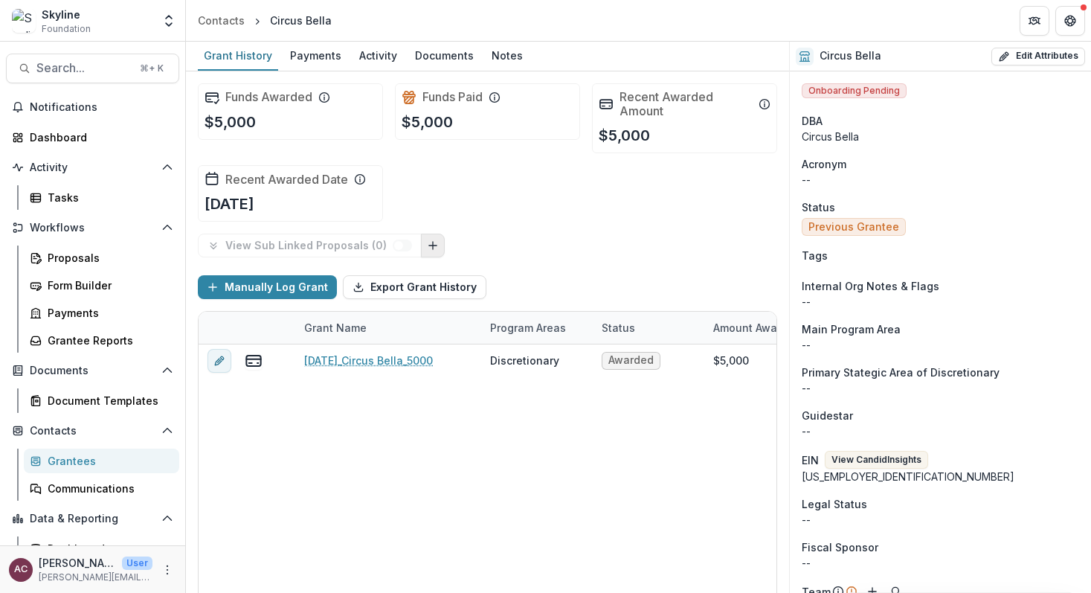
click at [428, 248] on icon "Link Grants" at bounding box center [433, 245] width 12 height 12
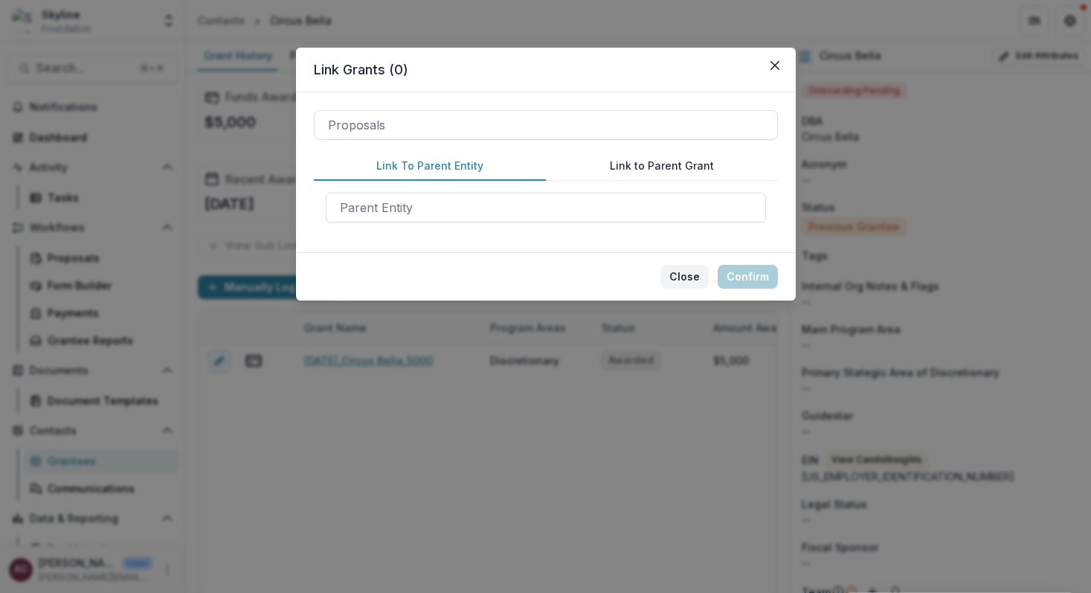
click at [671, 279] on button "Close" at bounding box center [684, 277] width 48 height 24
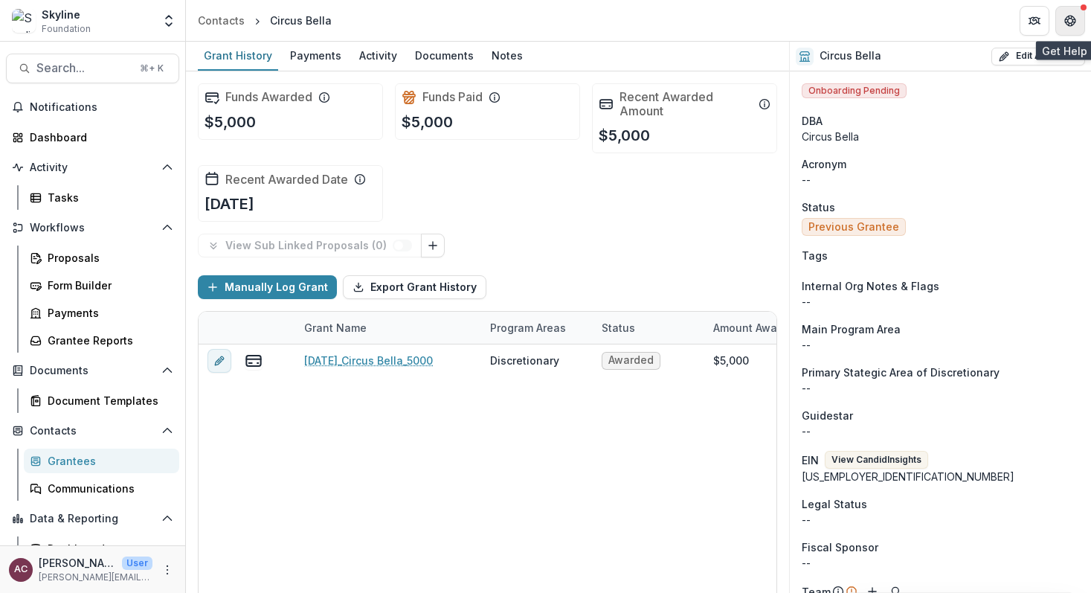
click at [1058, 19] on button "Get Help" at bounding box center [1070, 21] width 30 height 30
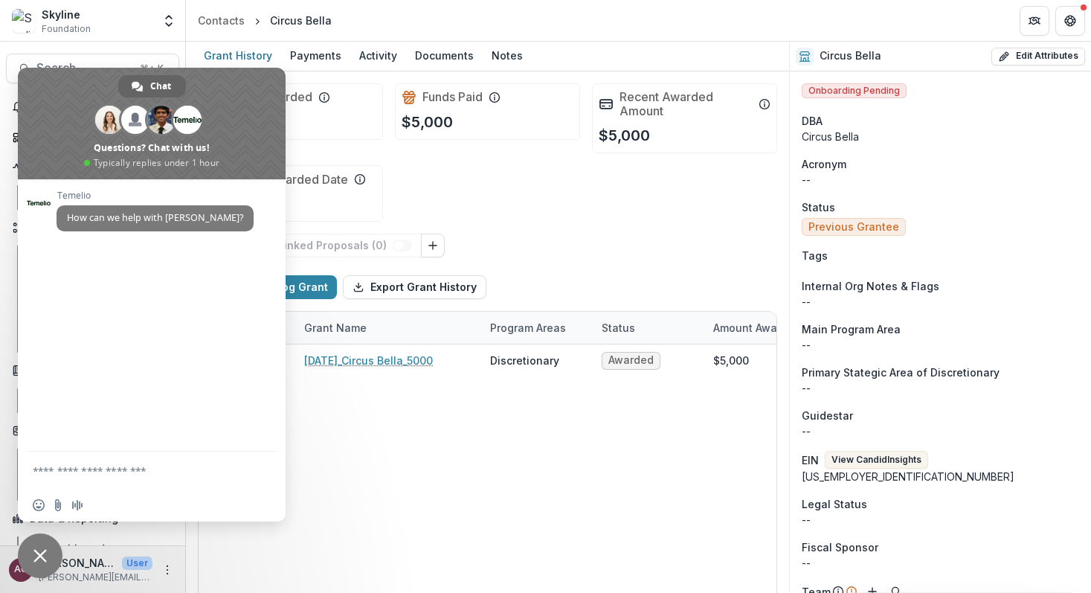
click at [461, 223] on div "Funds Awarded $5,000 Funds Paid $5,000 Recent Awarded Amount $5,000 Recent Awar…" at bounding box center [487, 152] width 579 height 162
click at [44, 550] on span "Close chat" at bounding box center [39, 555] width 13 height 13
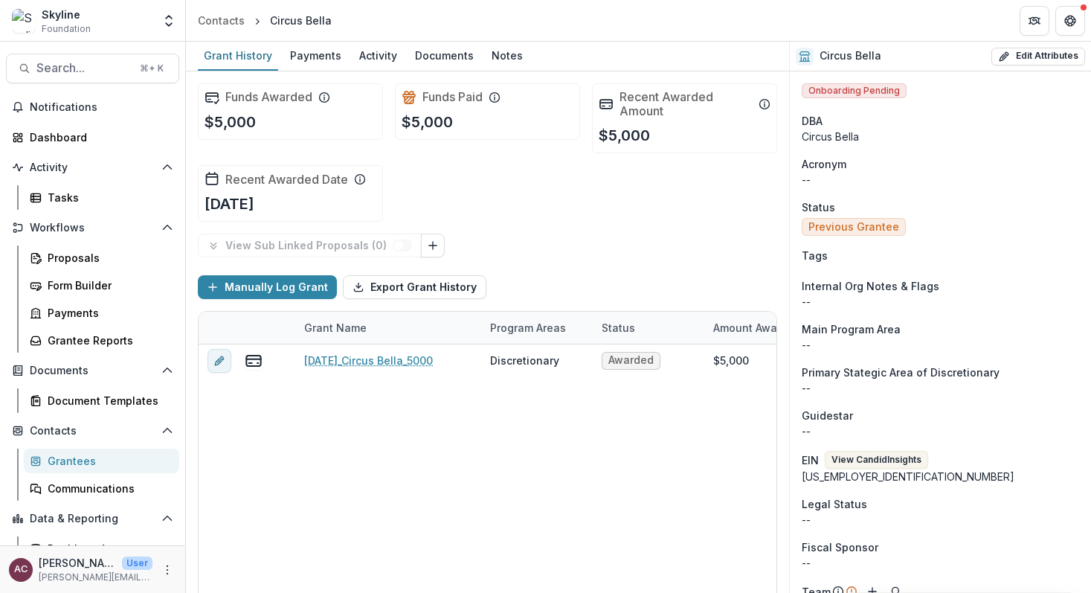
scroll to position [19, 0]
